Goal: Find specific page/section: Find specific page/section

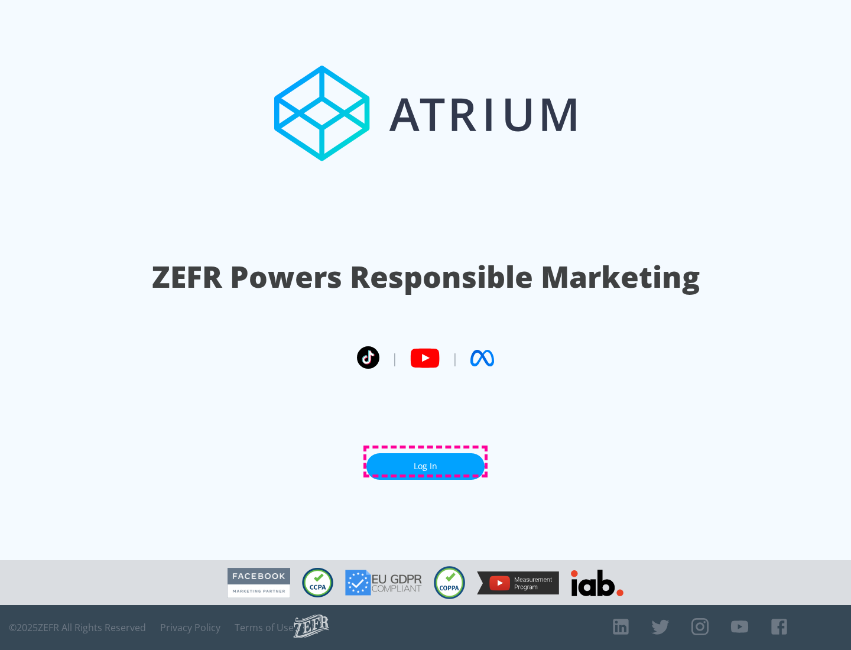
click at [426, 462] on link "Log In" at bounding box center [425, 466] width 118 height 27
